Goal: Information Seeking & Learning: Learn about a topic

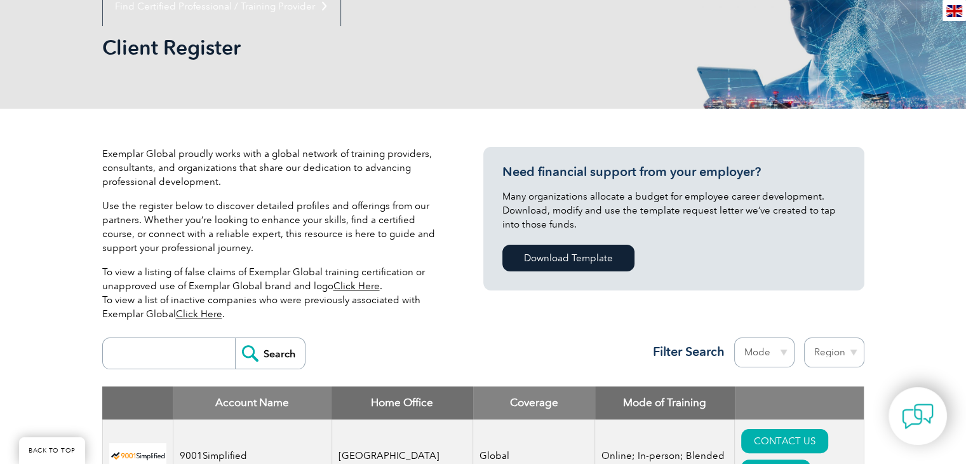
scroll to position [318, 0]
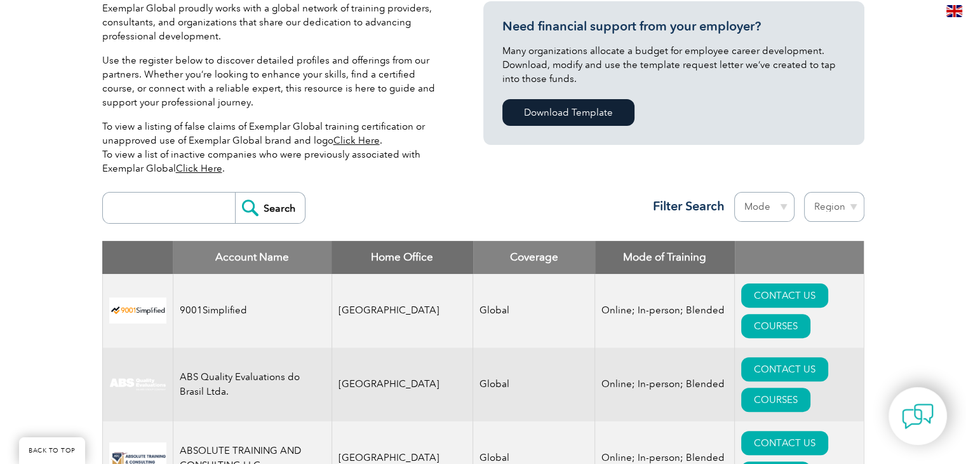
click at [823, 204] on select "Region [GEOGRAPHIC_DATA] [GEOGRAPHIC_DATA] [GEOGRAPHIC_DATA] [GEOGRAPHIC_DATA] …" at bounding box center [834, 207] width 60 height 30
select select "[GEOGRAPHIC_DATA]"
click at [804, 192] on select "Region [GEOGRAPHIC_DATA] [GEOGRAPHIC_DATA] [GEOGRAPHIC_DATA] [GEOGRAPHIC_DATA] …" at bounding box center [834, 207] width 60 height 30
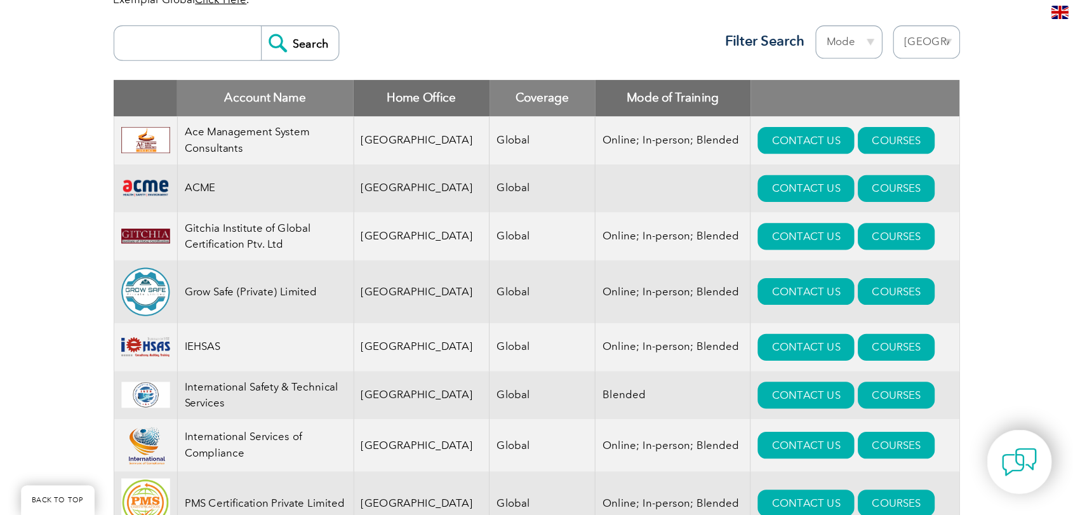
scroll to position [508, 0]
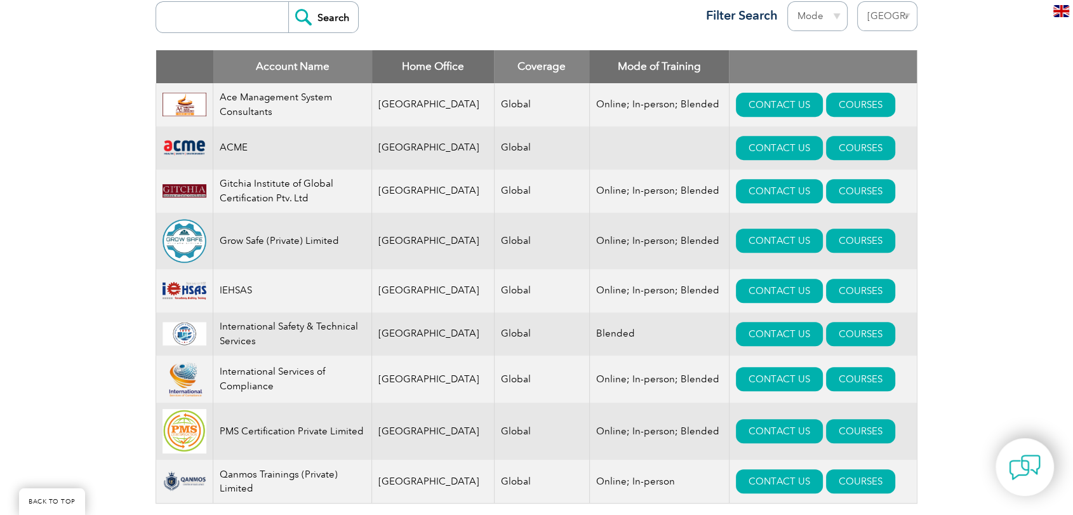
drag, startPoint x: 864, startPoint y: 2, endPoint x: 108, endPoint y: 250, distance: 795.9
click at [108, 250] on div "Exemplar Global proudly works with a global network of training providers, cons…" at bounding box center [536, 170] width 1073 height 794
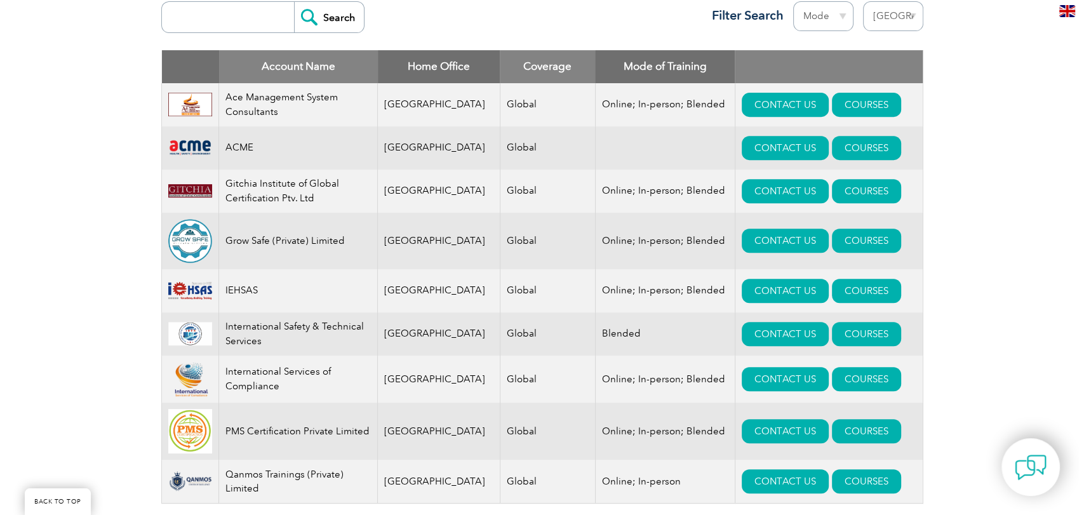
scroll to position [579, 0]
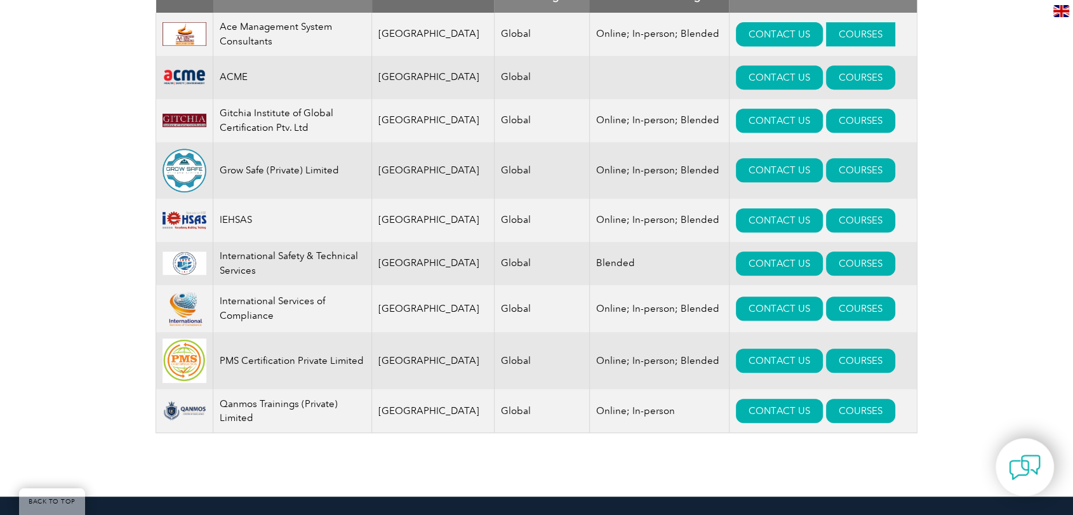
click at [826, 32] on link "COURSES" at bounding box center [860, 34] width 69 height 24
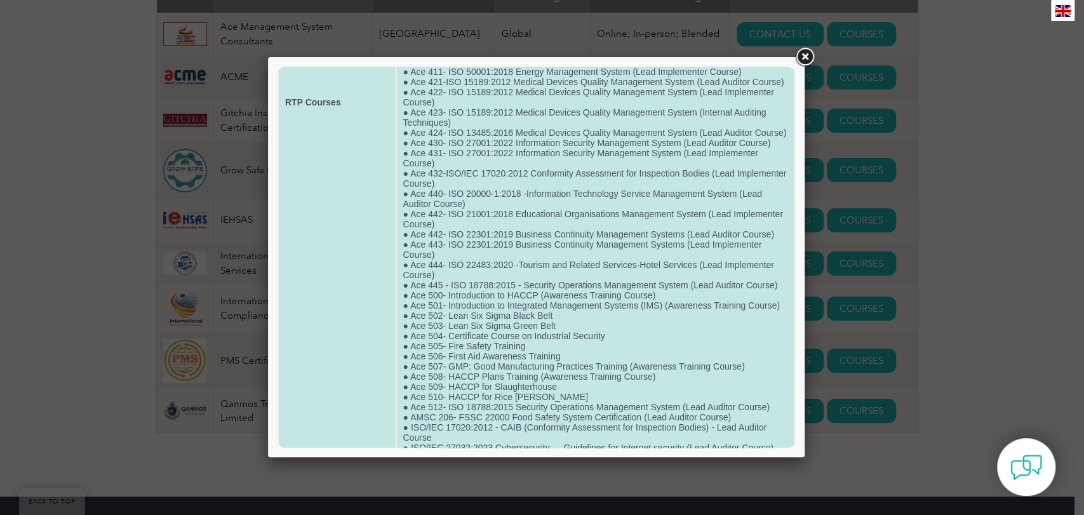
scroll to position [422, 0]
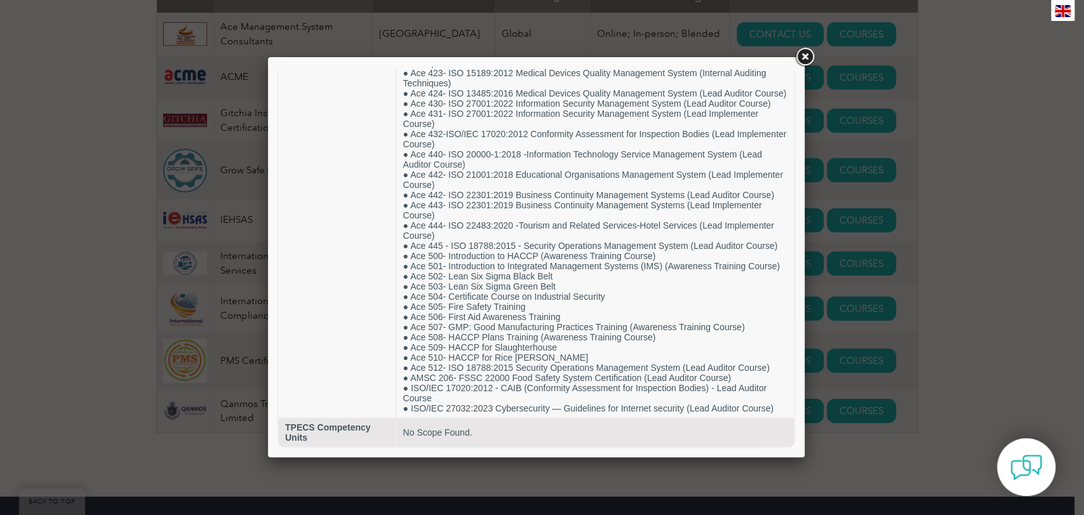
click at [808, 57] on link at bounding box center [804, 57] width 23 height 23
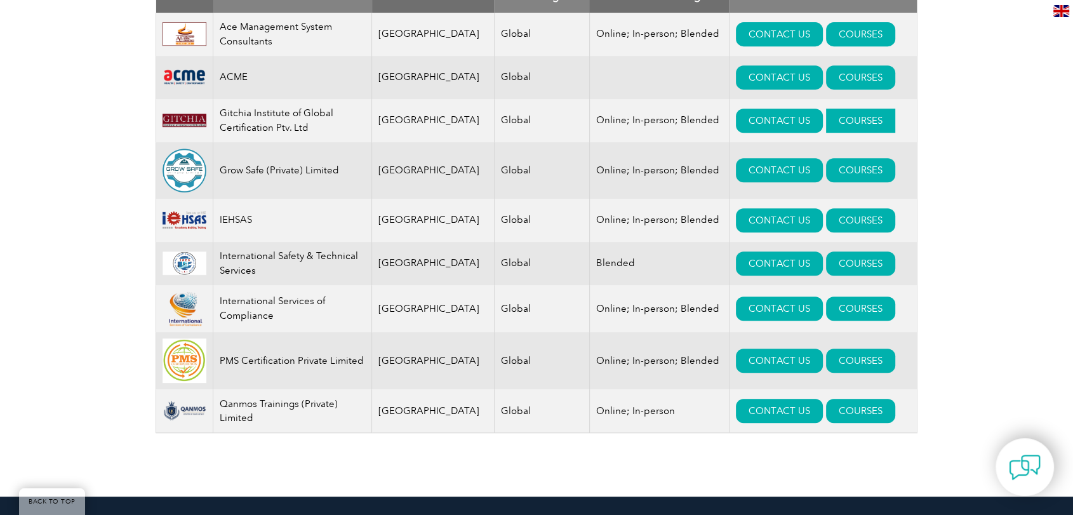
click at [852, 113] on link "COURSES" at bounding box center [860, 121] width 69 height 24
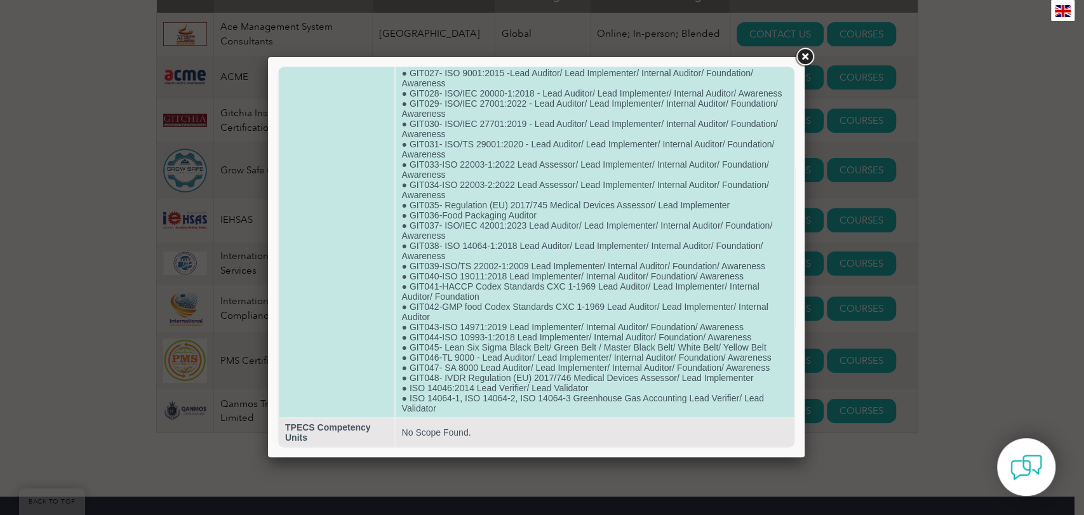
scroll to position [584, 0]
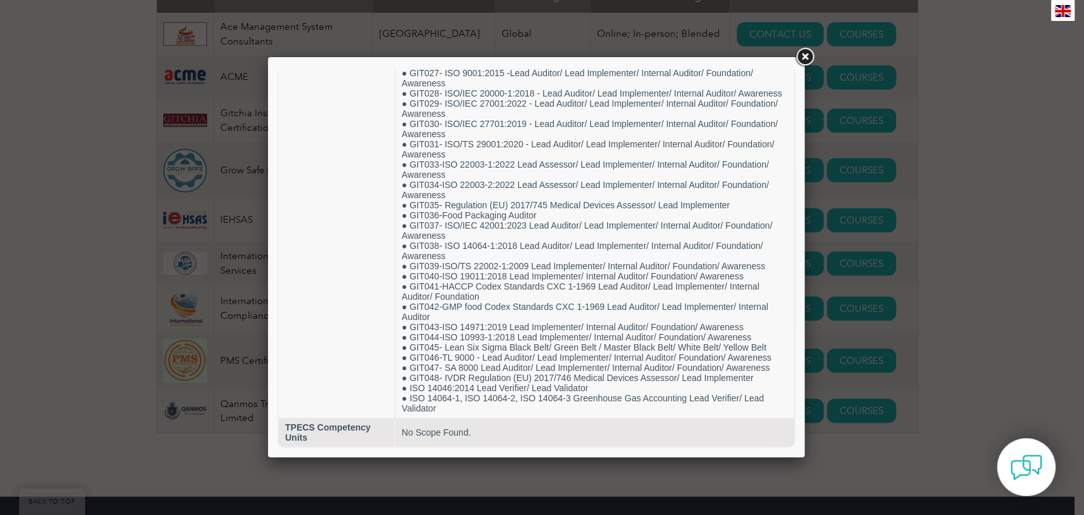
click at [800, 60] on link at bounding box center [804, 57] width 23 height 23
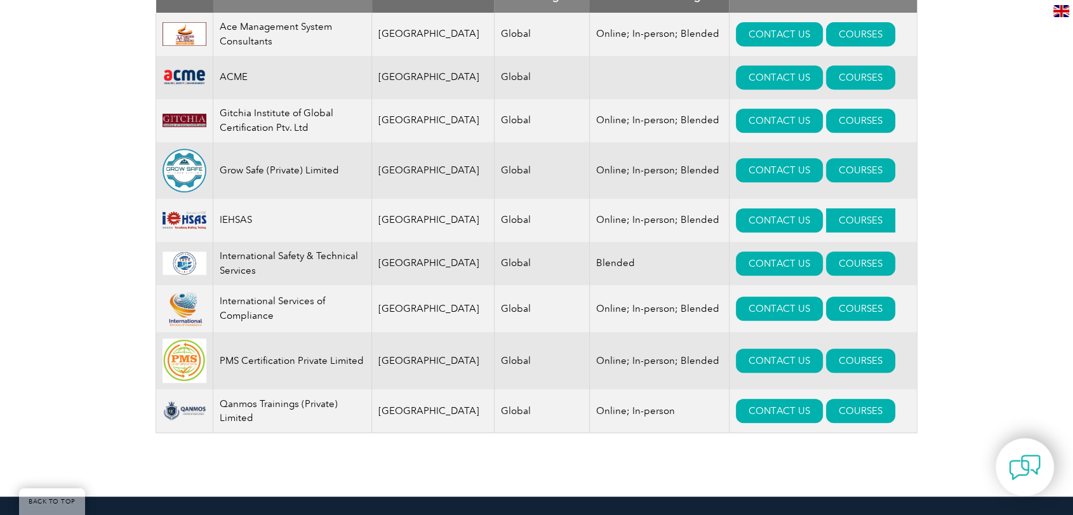
click at [844, 231] on link "COURSES" at bounding box center [860, 220] width 69 height 24
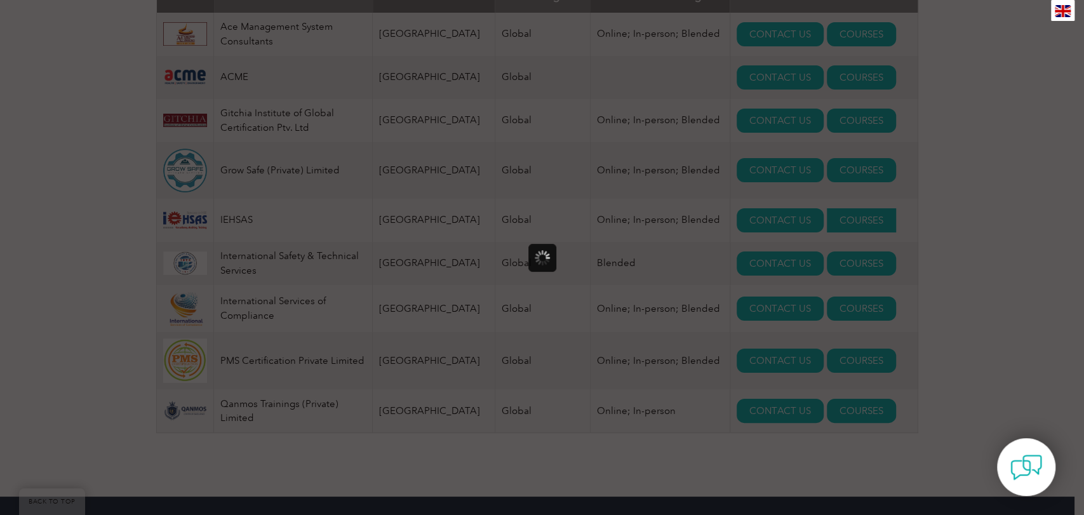
scroll to position [0, 0]
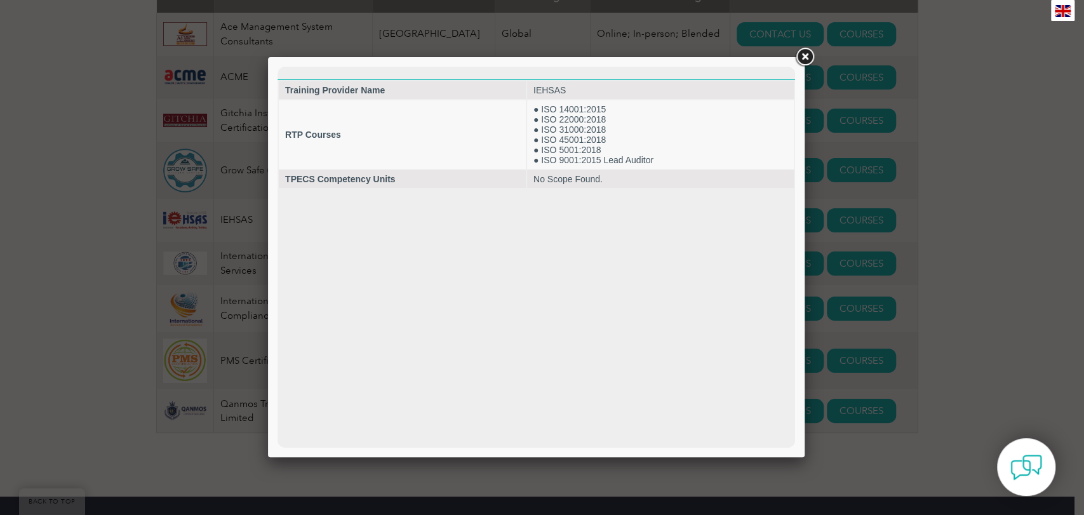
click at [805, 64] on link at bounding box center [804, 57] width 23 height 23
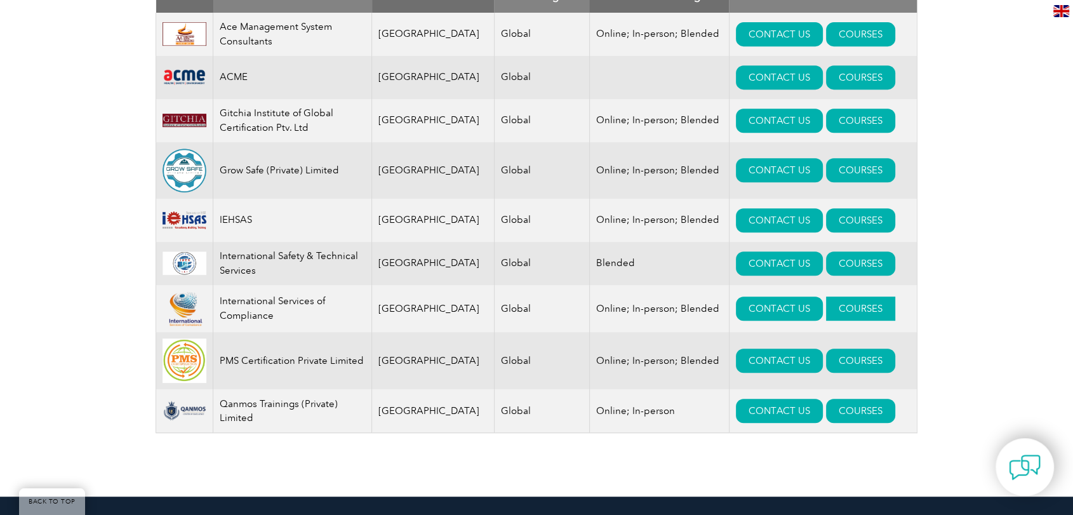
click at [843, 307] on link "COURSES" at bounding box center [860, 309] width 69 height 24
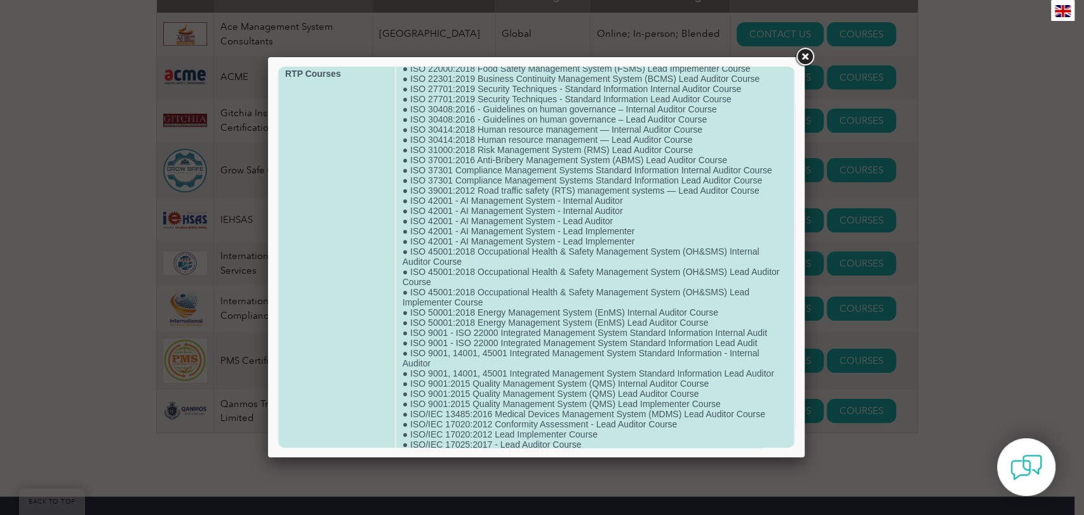
scroll to position [523, 0]
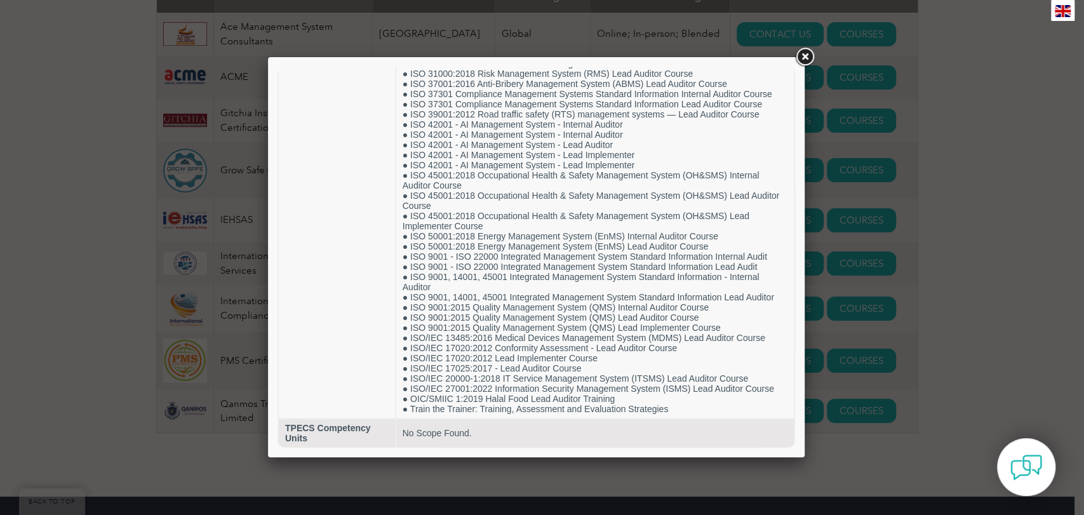
click at [803, 54] on link at bounding box center [804, 57] width 23 height 23
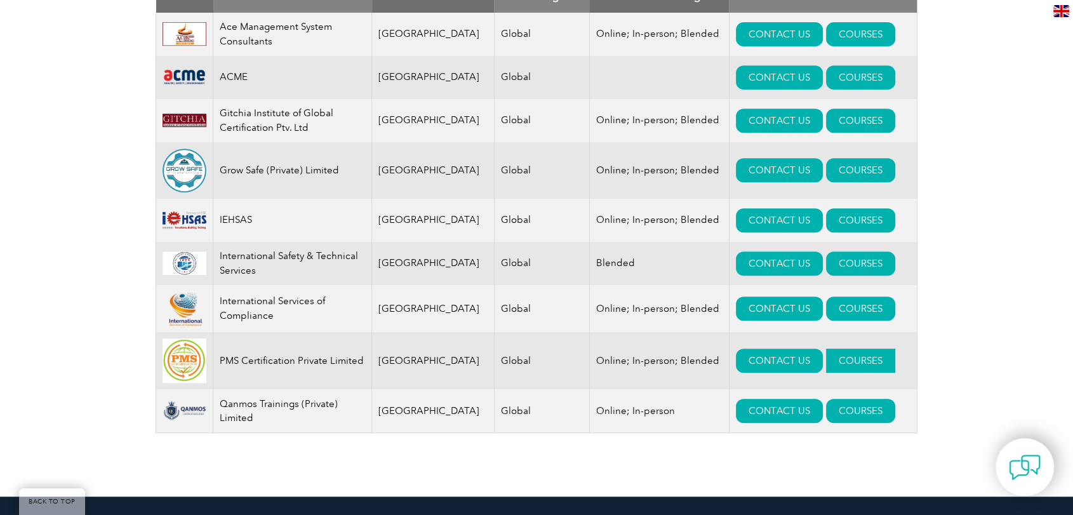
click at [826, 364] on link "COURSES" at bounding box center [860, 361] width 69 height 24
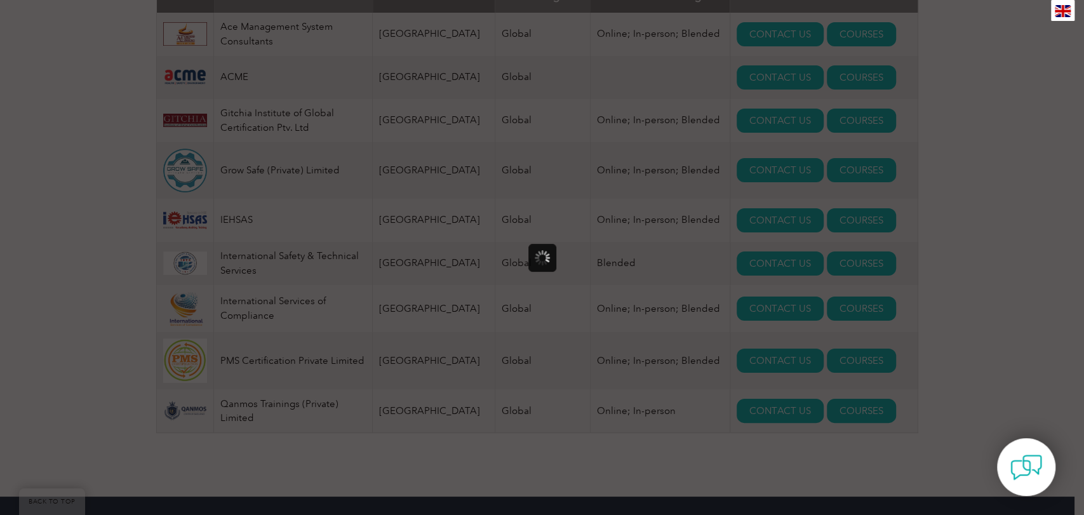
scroll to position [0, 0]
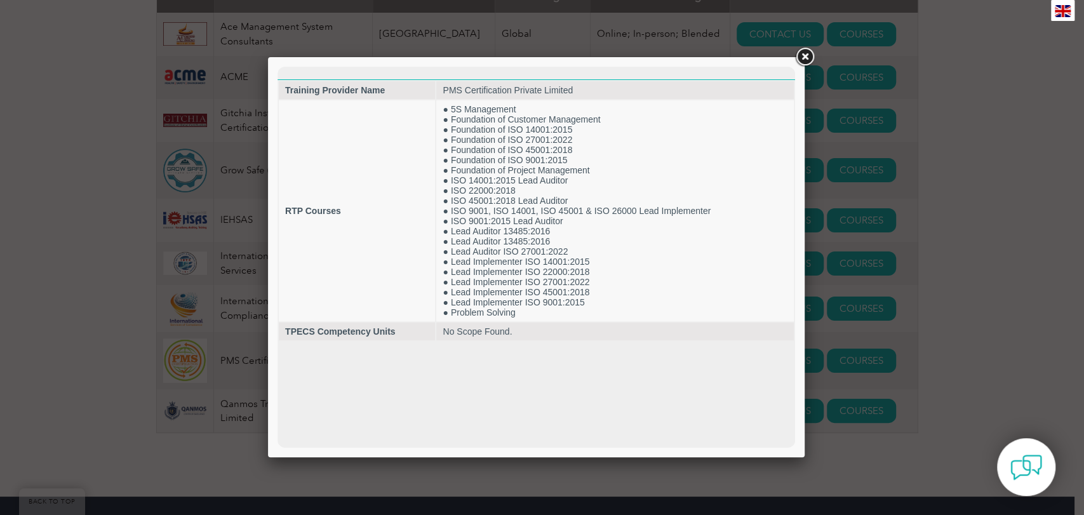
click at [814, 60] on link at bounding box center [804, 57] width 23 height 23
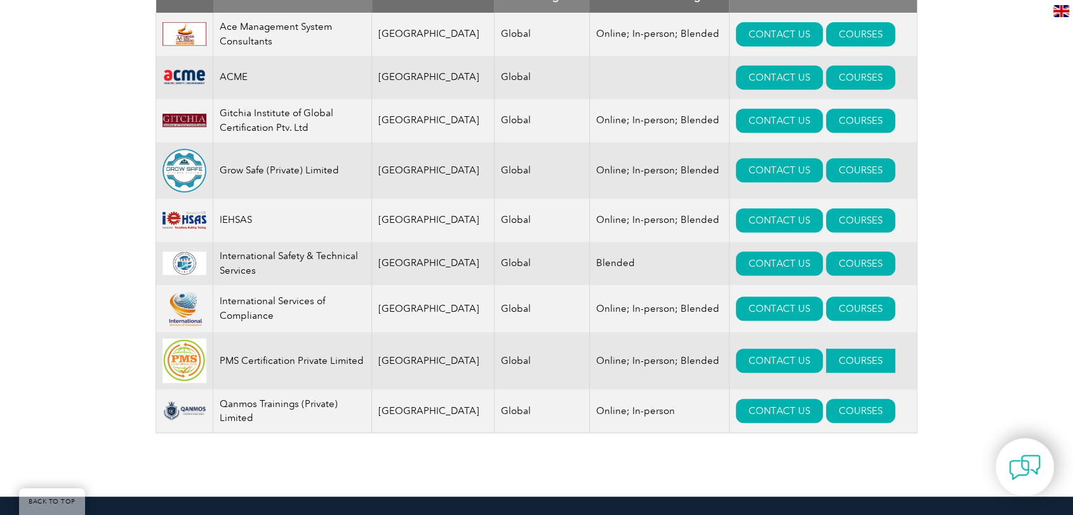
click at [841, 366] on link "COURSES" at bounding box center [860, 361] width 69 height 24
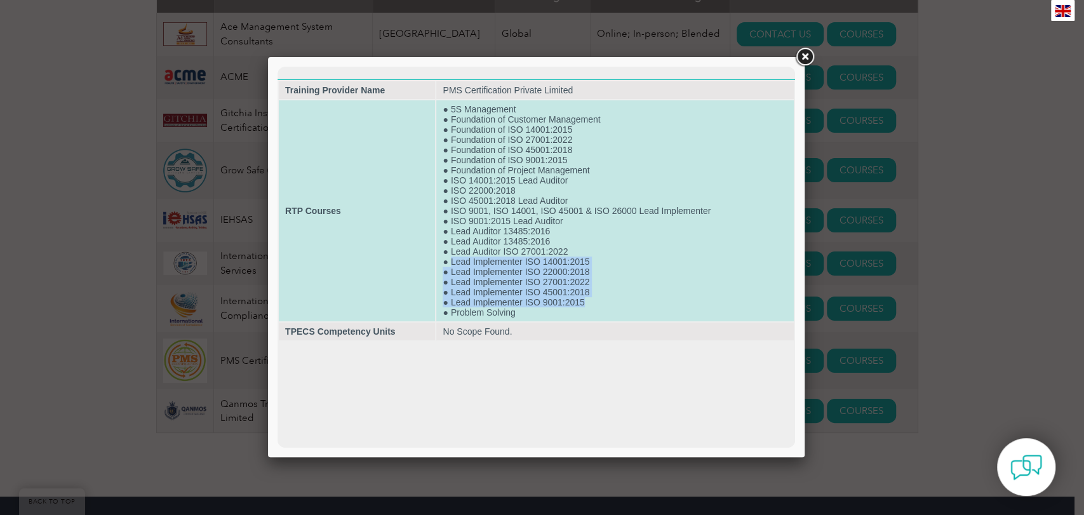
drag, startPoint x: 451, startPoint y: 259, endPoint x: 612, endPoint y: 298, distance: 165.9
click at [612, 298] on td "● 5S Management ● Foundation of Customer Management ● Foundation of ISO 14001:2…" at bounding box center [615, 210] width 358 height 221
drag, startPoint x: 553, startPoint y: 308, endPoint x: 494, endPoint y: 311, distance: 58.5
click at [496, 311] on td "● 5S Management ● Foundation of Customer Management ● Foundation of ISO 14001:2…" at bounding box center [615, 210] width 358 height 221
click at [446, 316] on td "● 5S Management ● Foundation of Customer Management ● Foundation of ISO 14001:2…" at bounding box center [615, 210] width 358 height 221
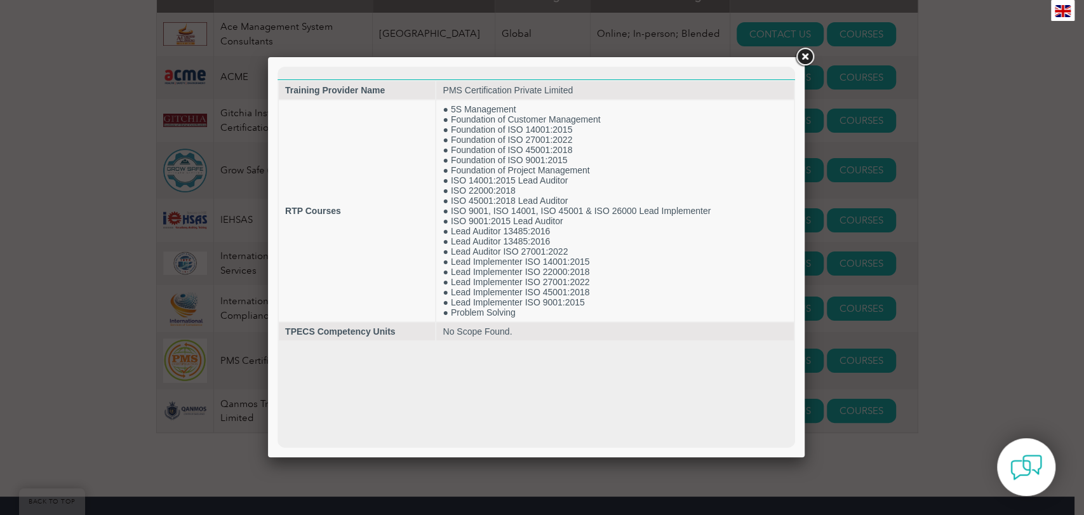
click at [802, 53] on link at bounding box center [804, 57] width 23 height 23
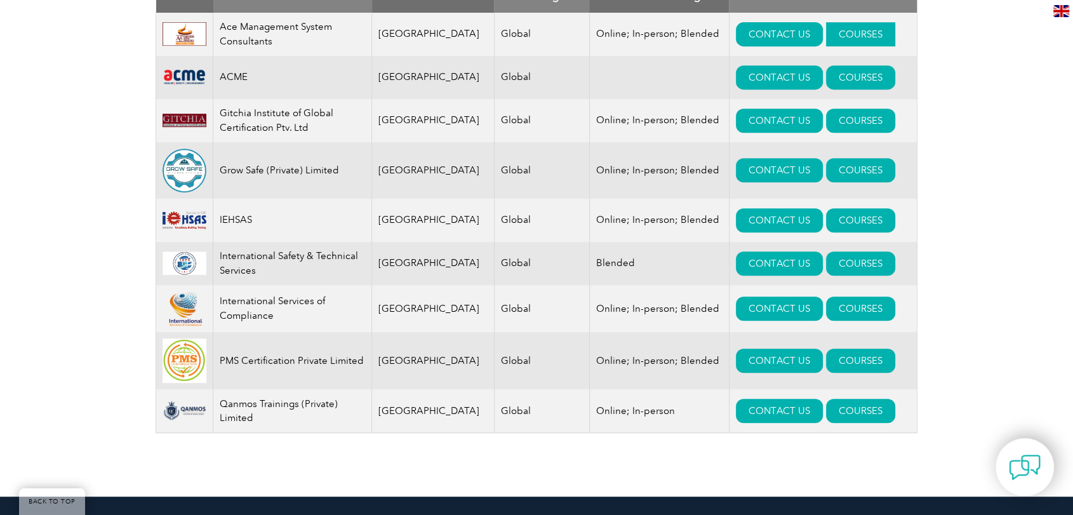
click at [854, 35] on link "COURSES" at bounding box center [860, 34] width 69 height 24
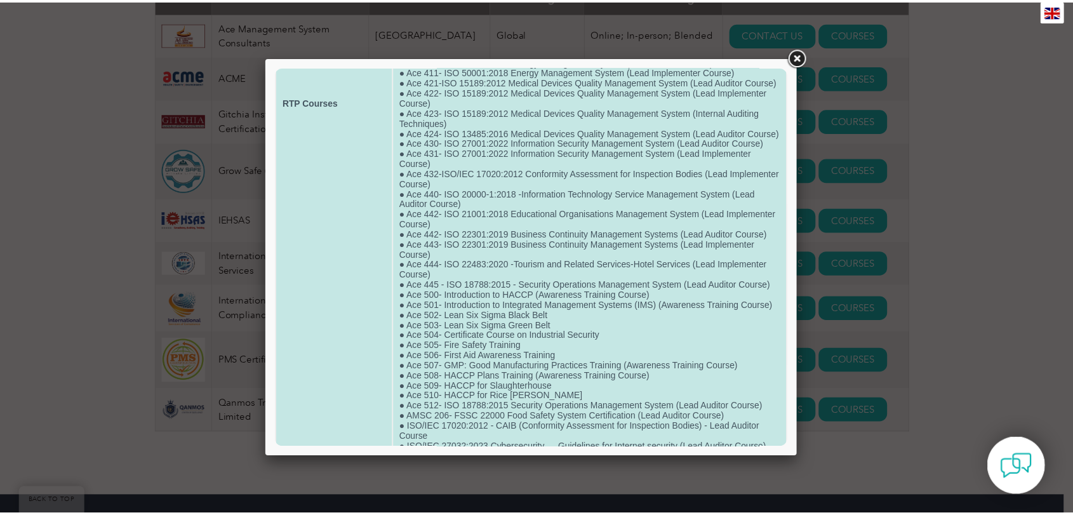
scroll to position [422, 0]
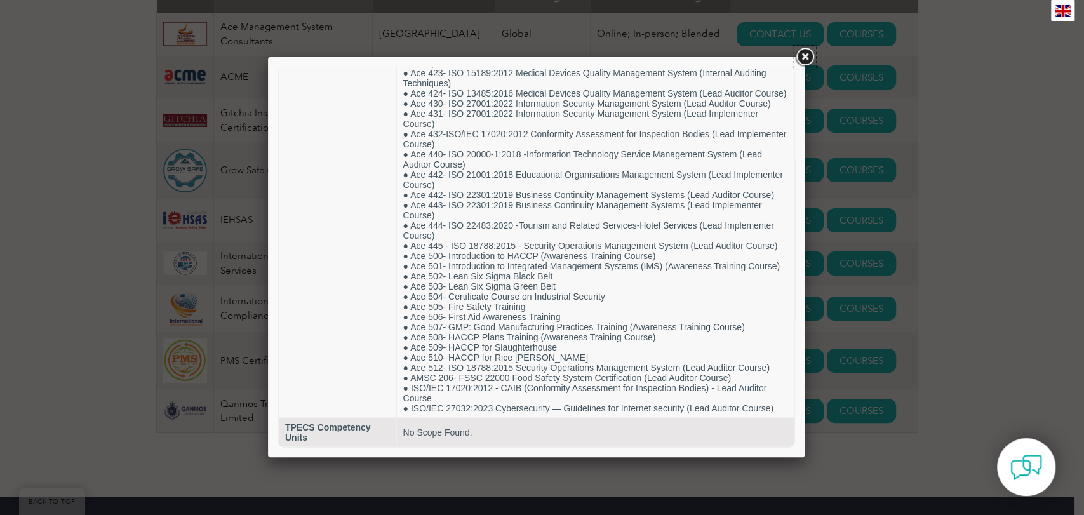
click at [803, 62] on link at bounding box center [804, 57] width 23 height 23
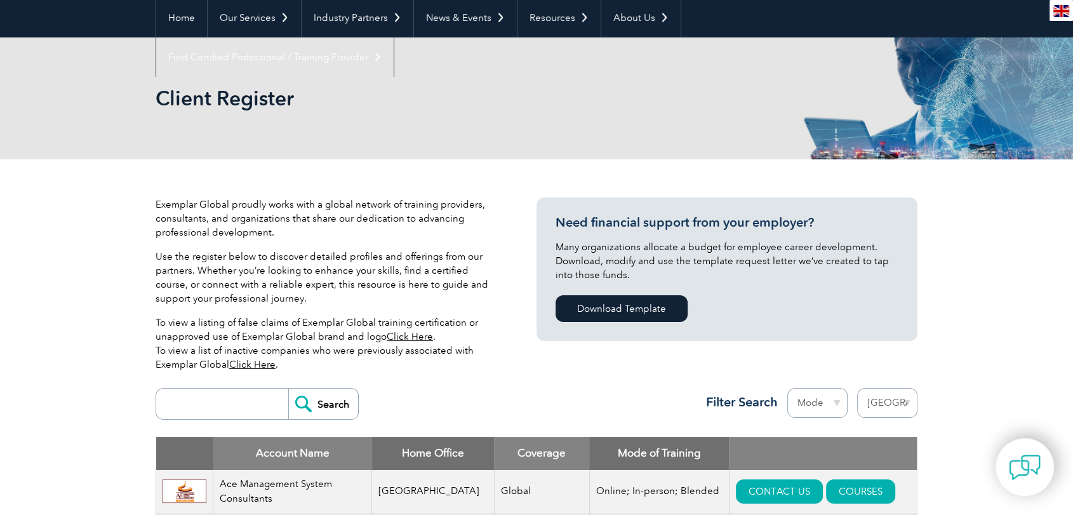
scroll to position [282, 0]
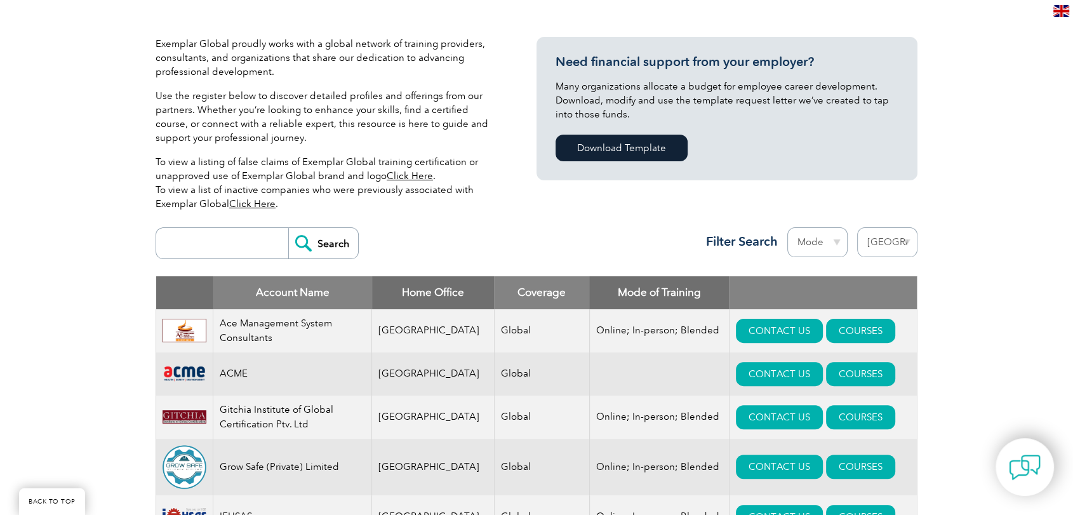
click at [883, 241] on select "Region [GEOGRAPHIC_DATA] [GEOGRAPHIC_DATA] [GEOGRAPHIC_DATA] [GEOGRAPHIC_DATA] …" at bounding box center [887, 242] width 60 height 30
select select "[GEOGRAPHIC_DATA]"
click at [857, 227] on select "Region [GEOGRAPHIC_DATA] [GEOGRAPHIC_DATA] [GEOGRAPHIC_DATA] [GEOGRAPHIC_DATA] …" at bounding box center [887, 242] width 60 height 30
click at [904, 236] on select "Region [GEOGRAPHIC_DATA] [GEOGRAPHIC_DATA] [GEOGRAPHIC_DATA] [GEOGRAPHIC_DATA] …" at bounding box center [887, 242] width 60 height 30
click at [820, 253] on select "Mode Online In-person Blended" at bounding box center [817, 242] width 60 height 30
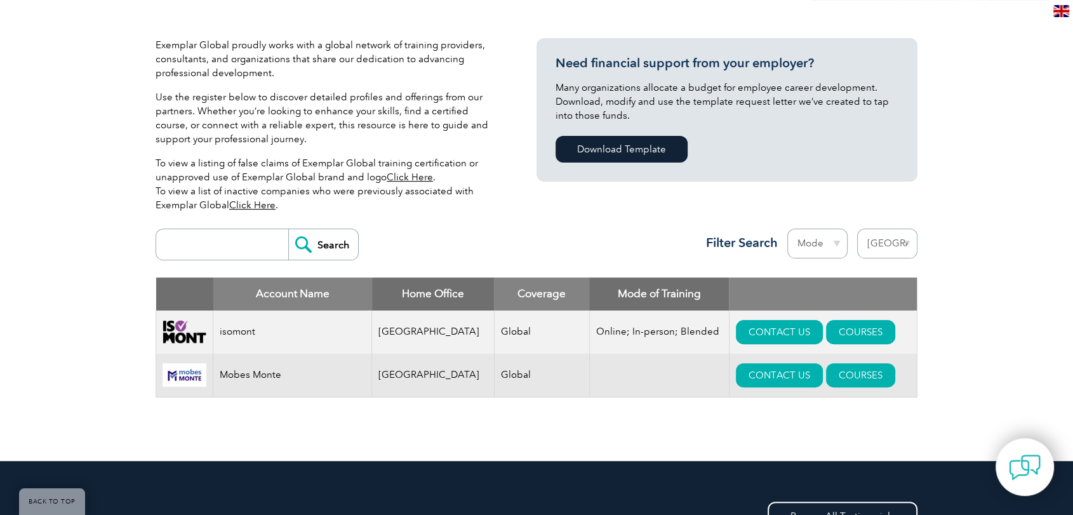
scroll to position [282, 0]
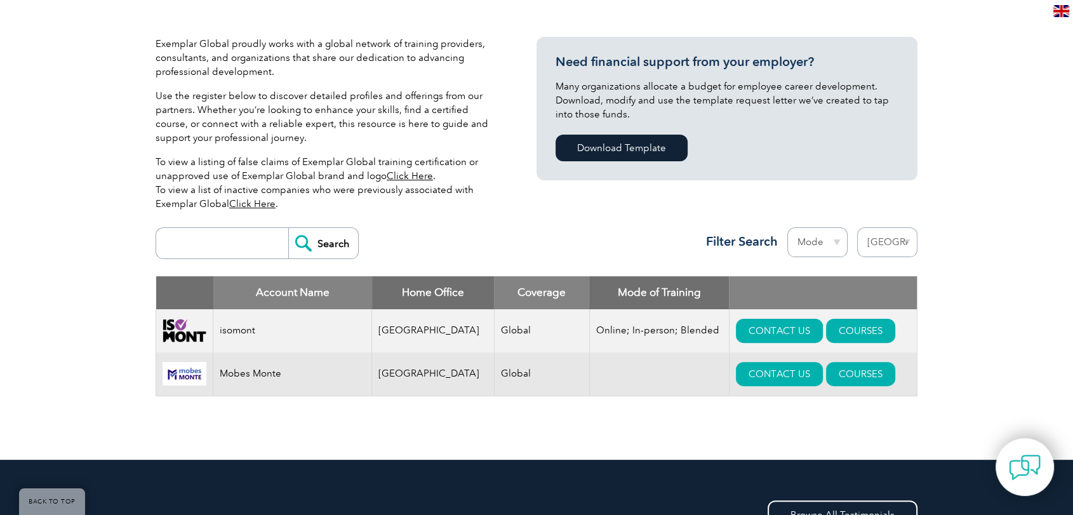
click at [906, 234] on select "Region Australia Bahrain Bangladesh Brazil Canada Colombia Dominican Republic E…" at bounding box center [887, 242] width 60 height 30
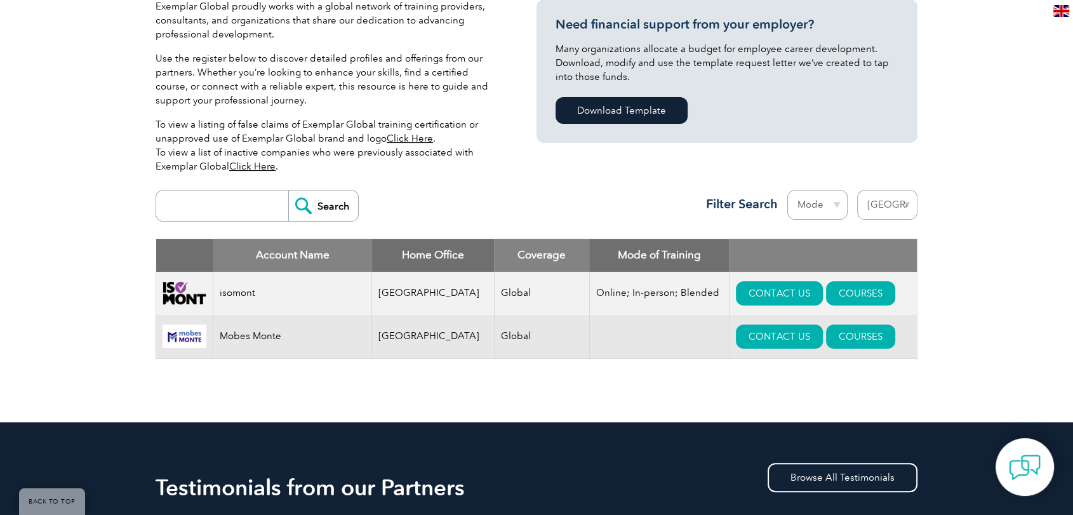
scroll to position [352, 0]
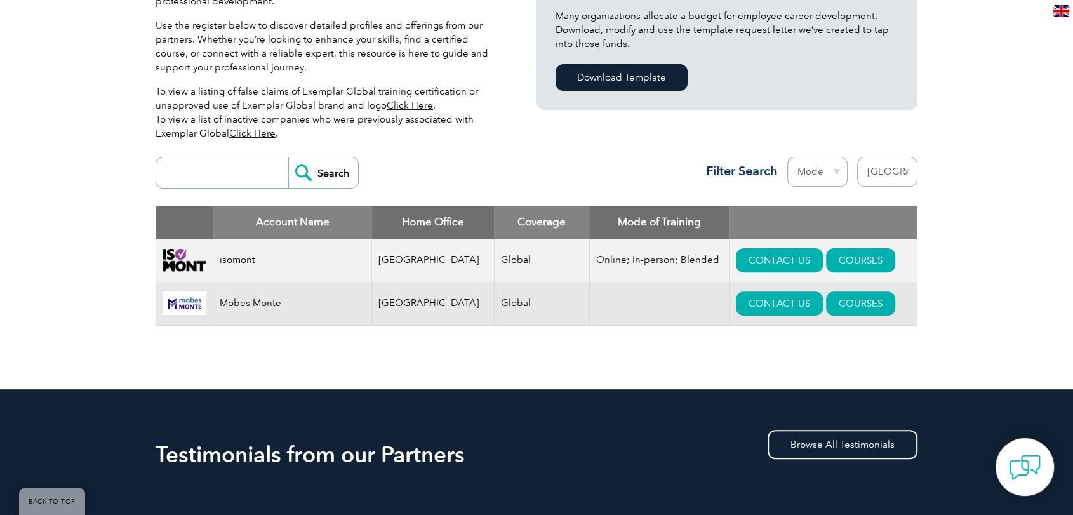
drag, startPoint x: 881, startPoint y: 171, endPoint x: 864, endPoint y: 180, distance: 20.2
click at [881, 171] on select "Region [GEOGRAPHIC_DATA] [GEOGRAPHIC_DATA] [GEOGRAPHIC_DATA] [GEOGRAPHIC_DATA] …" at bounding box center [887, 172] width 60 height 30
select select "[GEOGRAPHIC_DATA]"
click at [857, 157] on select "Region [GEOGRAPHIC_DATA] [GEOGRAPHIC_DATA] [GEOGRAPHIC_DATA] [GEOGRAPHIC_DATA] …" at bounding box center [887, 172] width 60 height 30
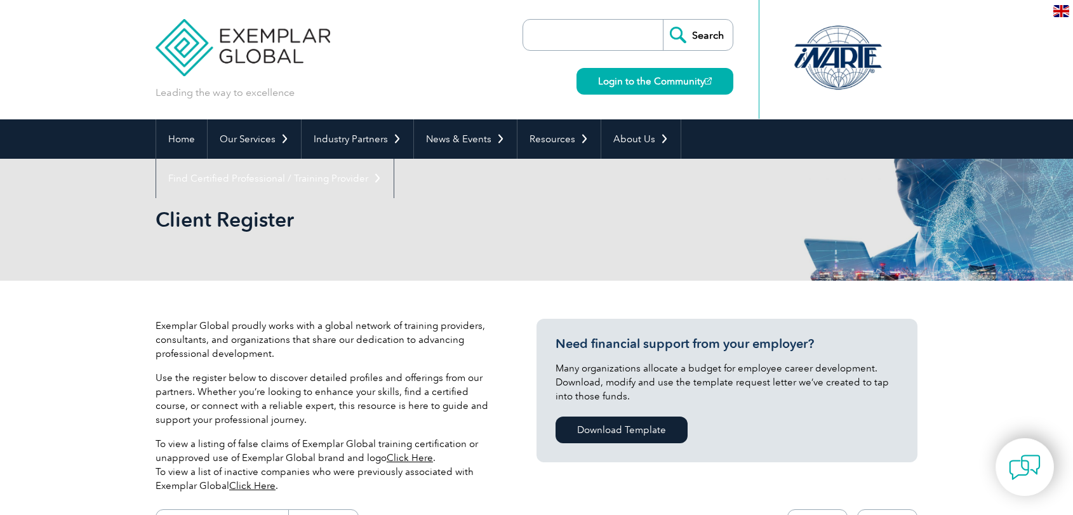
select select "[GEOGRAPHIC_DATA]"
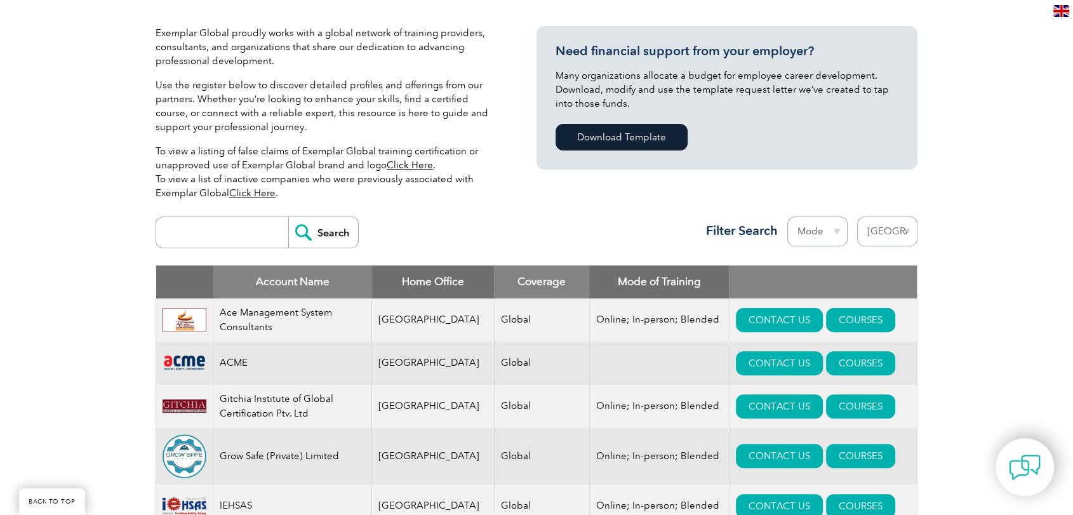
scroll to position [352, 0]
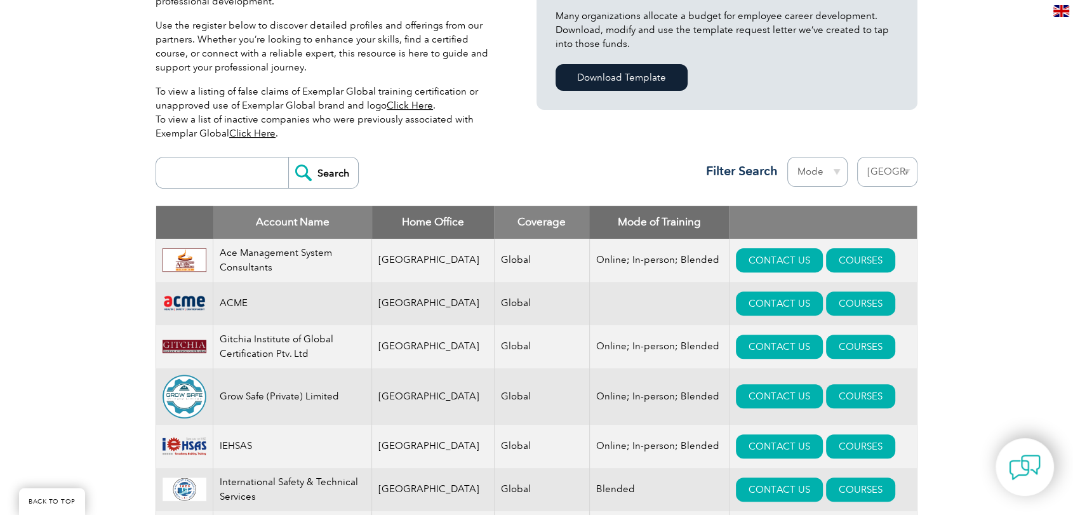
drag, startPoint x: 1040, startPoint y: 1, endPoint x: 742, endPoint y: 137, distance: 327.7
click at [740, 137] on div "Exemplar Global proudly works with a global network of training providers, cons…" at bounding box center [537, 325] width 762 height 794
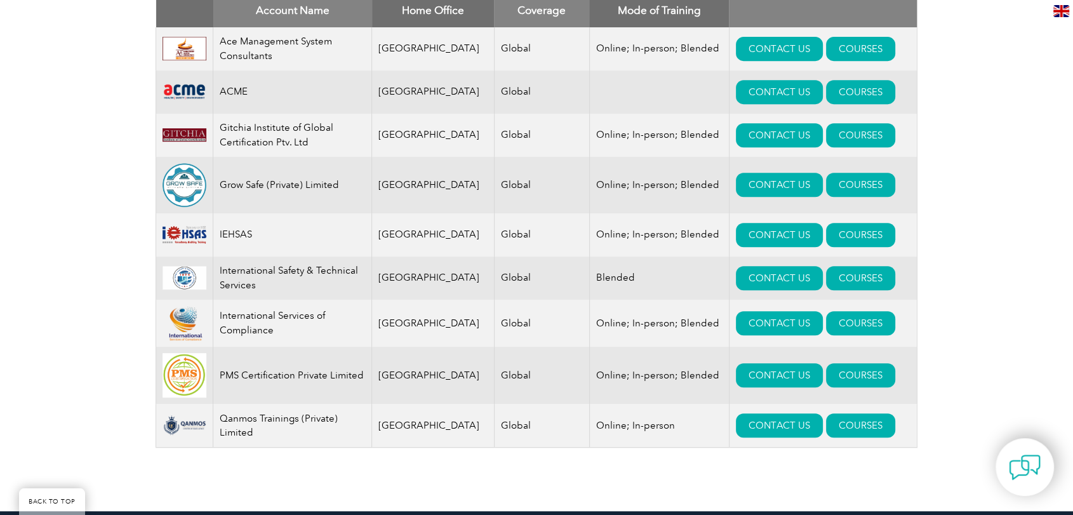
scroll to position [546, 0]
